Goal: Complete application form

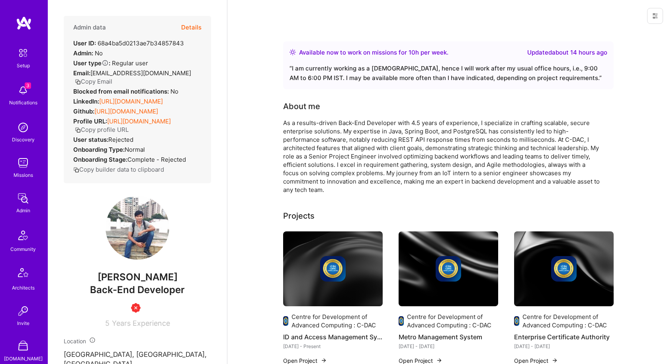
click at [184, 27] on button "Details" at bounding box center [191, 27] width 20 height 23
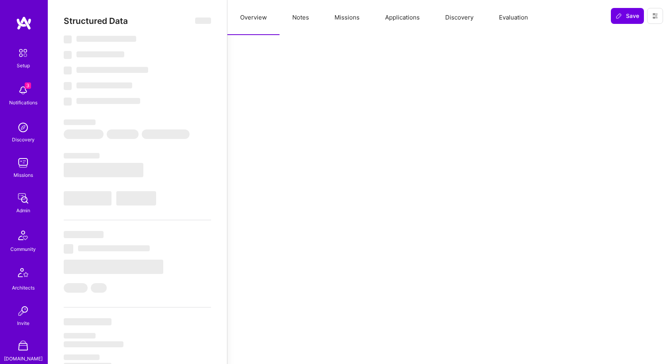
select select "Right Now"
select select "Insufficient"
select select "IN"
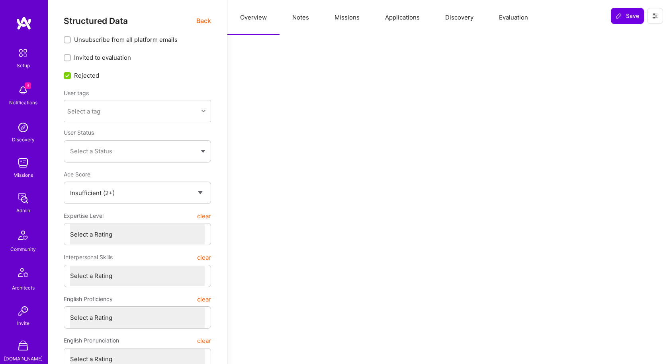
click at [307, 20] on button "Notes" at bounding box center [300, 17] width 42 height 35
type textarea "x"
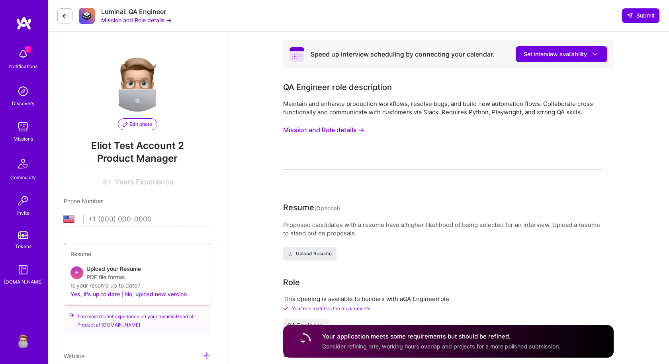
select select "US"
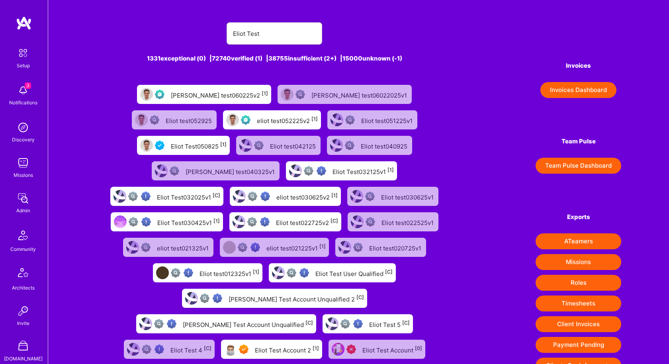
click at [23, 156] on img at bounding box center [23, 163] width 16 height 16
